Goal: Task Accomplishment & Management: Manage account settings

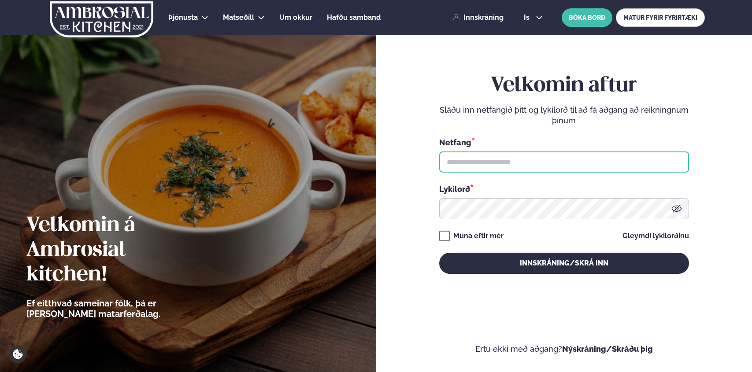
type input "**********"
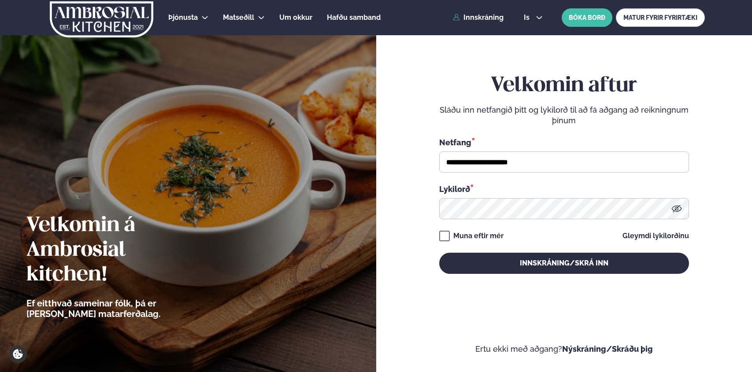
click at [677, 211] on icon at bounding box center [676, 208] width 10 height 7
click at [677, 211] on icon at bounding box center [676, 209] width 8 height 6
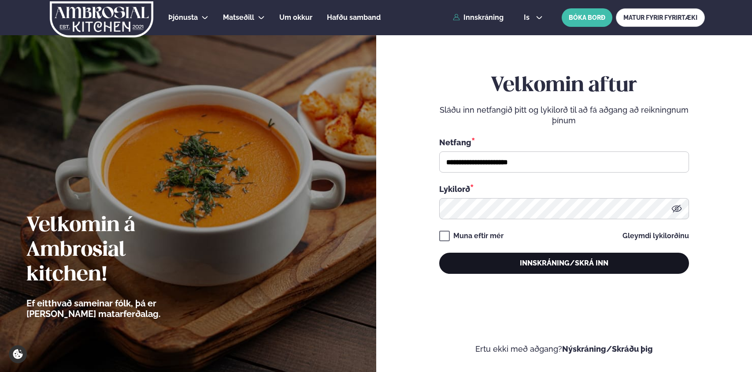
click at [551, 261] on button "Innskráning/Skrá inn" at bounding box center [564, 263] width 250 height 21
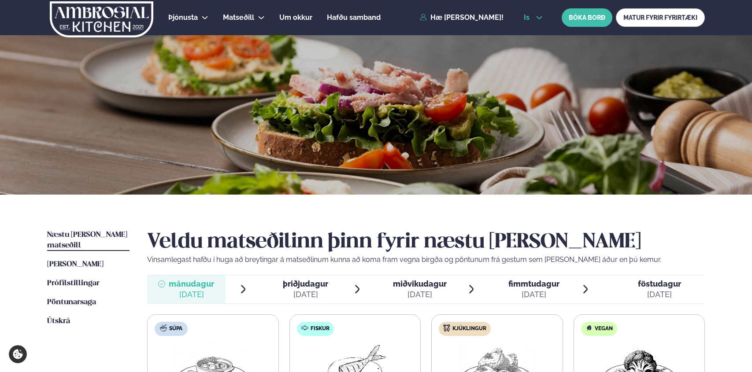
click at [537, 15] on icon at bounding box center [538, 17] width 7 height 7
click at [531, 30] on link "en" at bounding box center [532, 34] width 33 height 18
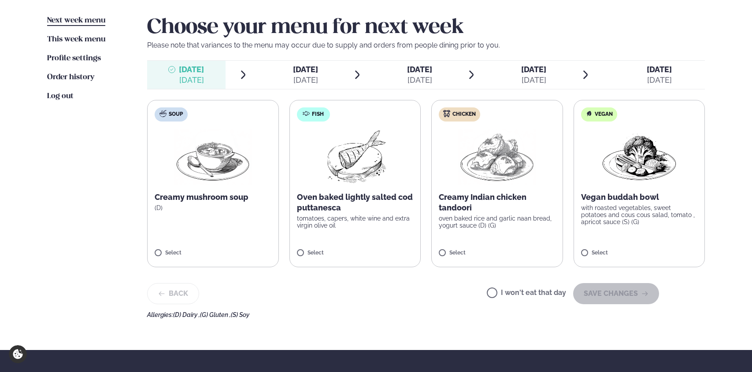
scroll to position [222, 0]
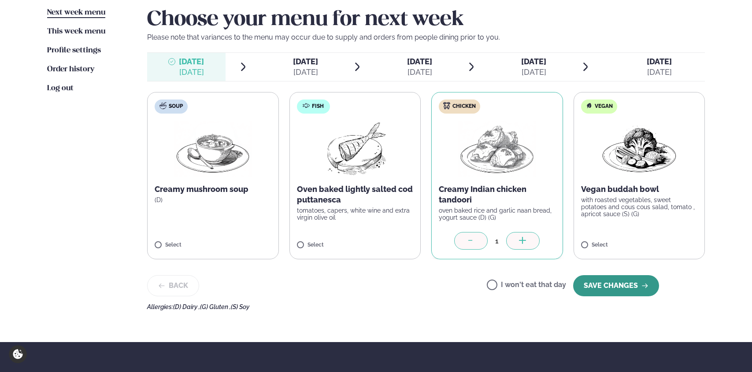
click at [631, 291] on button "SAVE CHANGES" at bounding box center [616, 285] width 86 height 21
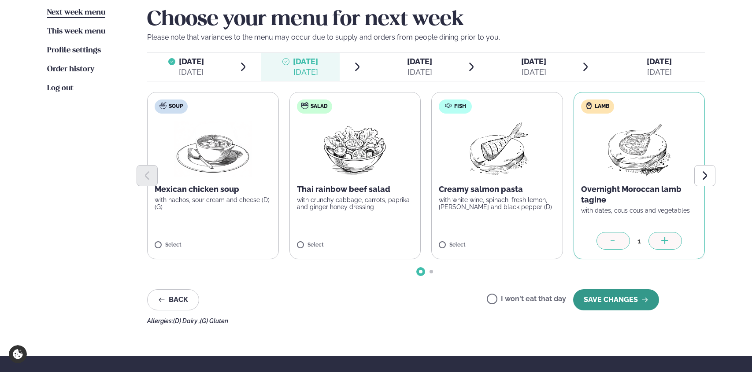
click at [609, 307] on button "SAVE CHANGES" at bounding box center [616, 299] width 86 height 21
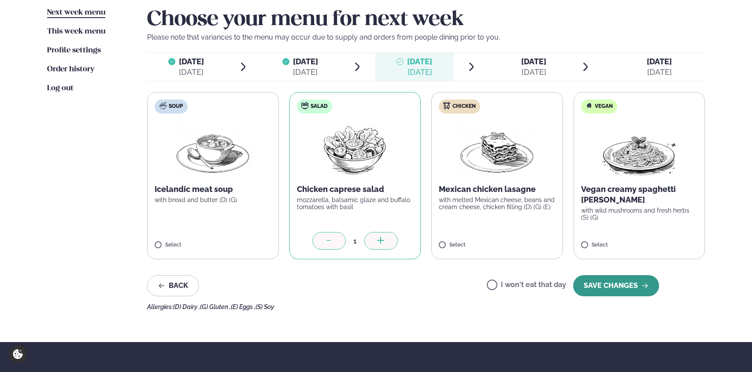
click at [621, 288] on button "SAVE CHANGES" at bounding box center [616, 285] width 86 height 21
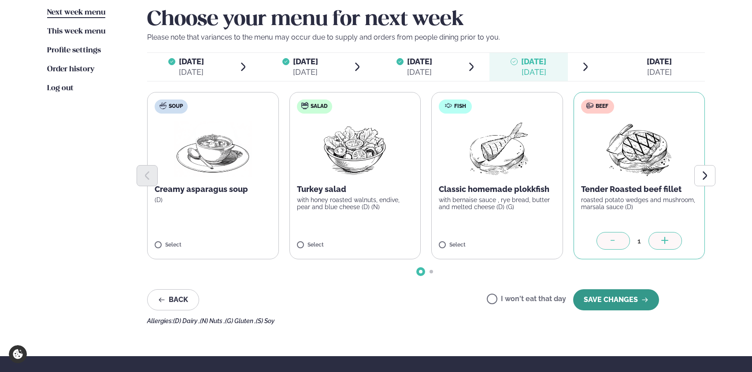
click at [608, 296] on button "SAVE CHANGES" at bounding box center [616, 299] width 86 height 21
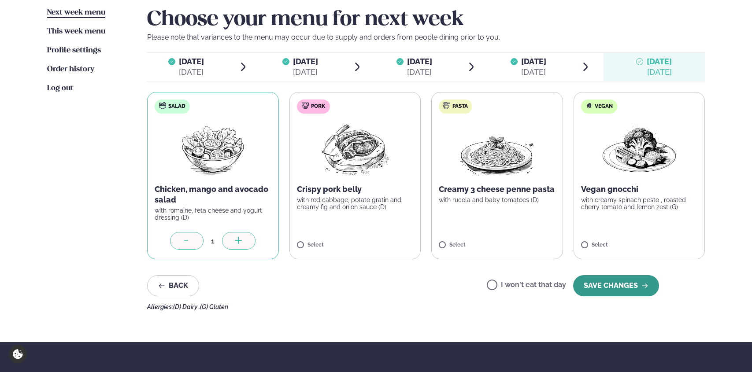
click at [637, 285] on button "SAVE CHANGES" at bounding box center [616, 285] width 86 height 21
